Goal: Information Seeking & Learning: Learn about a topic

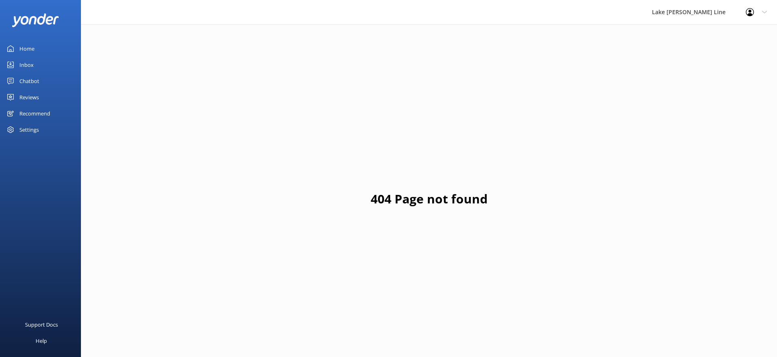
click at [22, 78] on div "Chatbot" at bounding box center [29, 81] width 20 height 16
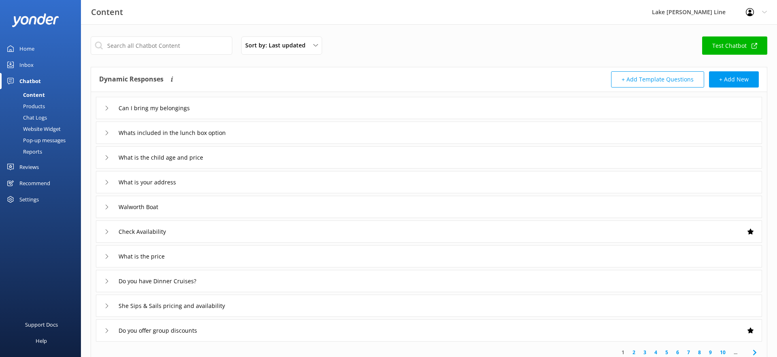
click at [50, 119] on link "Chat Logs" at bounding box center [43, 117] width 76 height 11
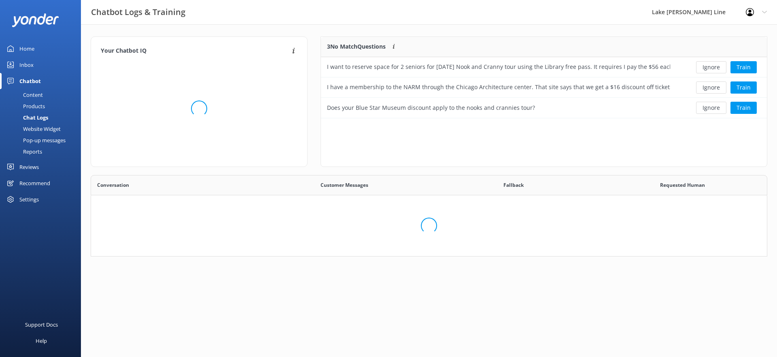
scroll to position [284, 676]
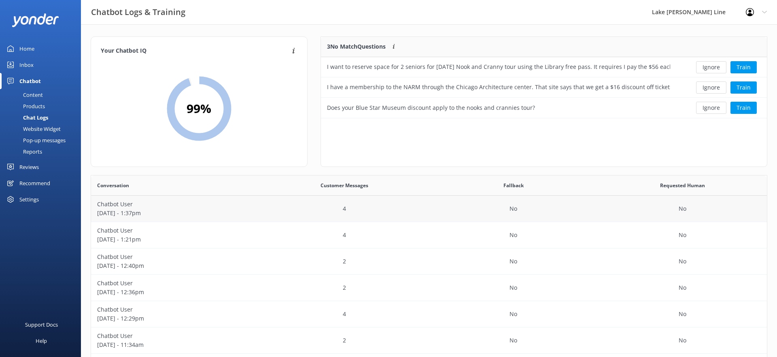
click at [301, 201] on div "4" at bounding box center [344, 209] width 169 height 26
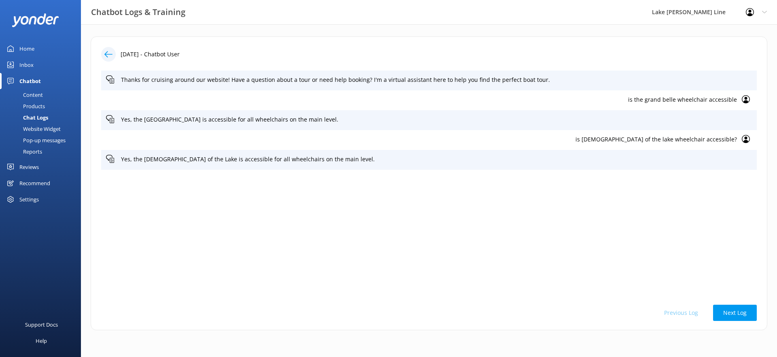
click at [109, 58] on div at bounding box center [108, 54] width 15 height 15
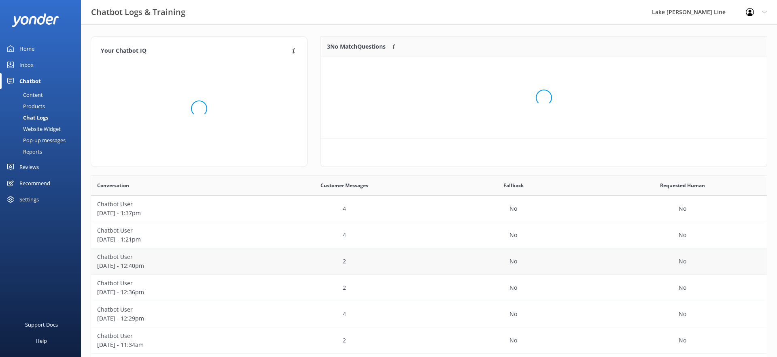
scroll to position [81, 446]
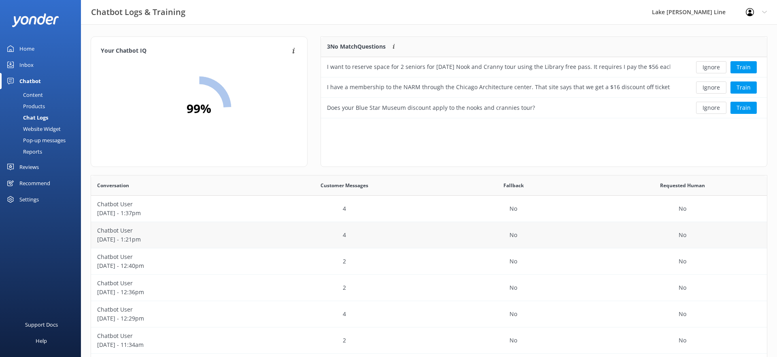
click at [192, 242] on p "[DATE] - 1:21pm" at bounding box center [175, 239] width 157 height 9
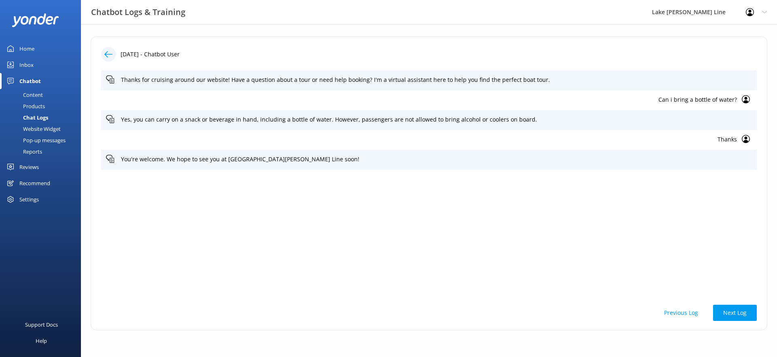
click at [109, 52] on icon at bounding box center [108, 54] width 8 height 8
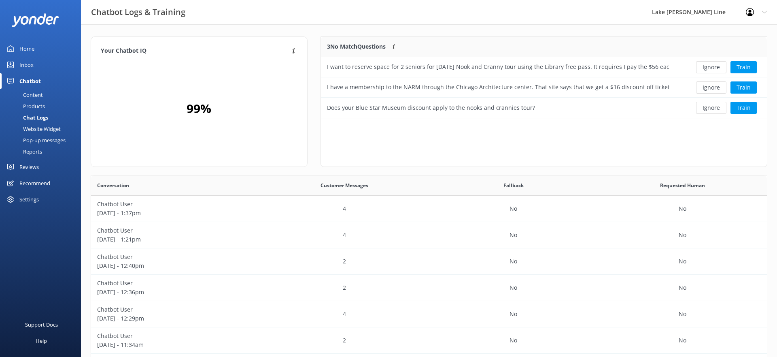
scroll to position [284, 676]
click at [218, 271] on div "Chatbot User [DATE] - 12:40pm" at bounding box center [175, 261] width 169 height 26
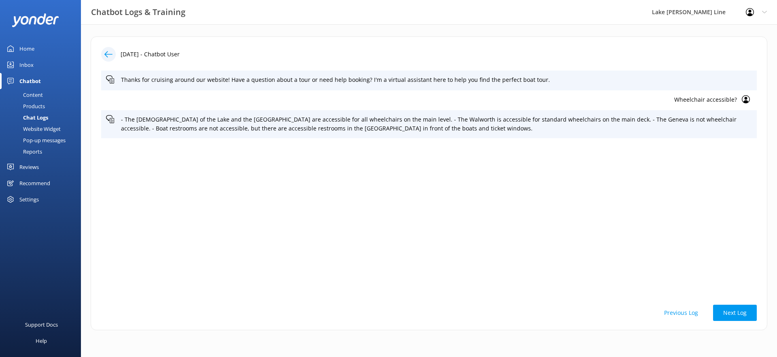
click at [110, 56] on icon at bounding box center [108, 54] width 8 height 8
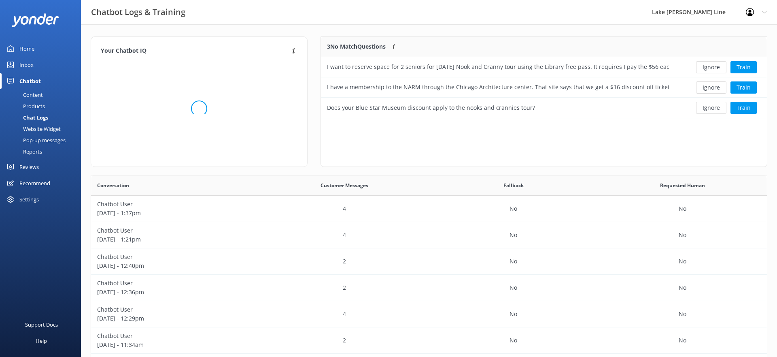
scroll to position [284, 676]
